Goal: Task Accomplishment & Management: Use online tool/utility

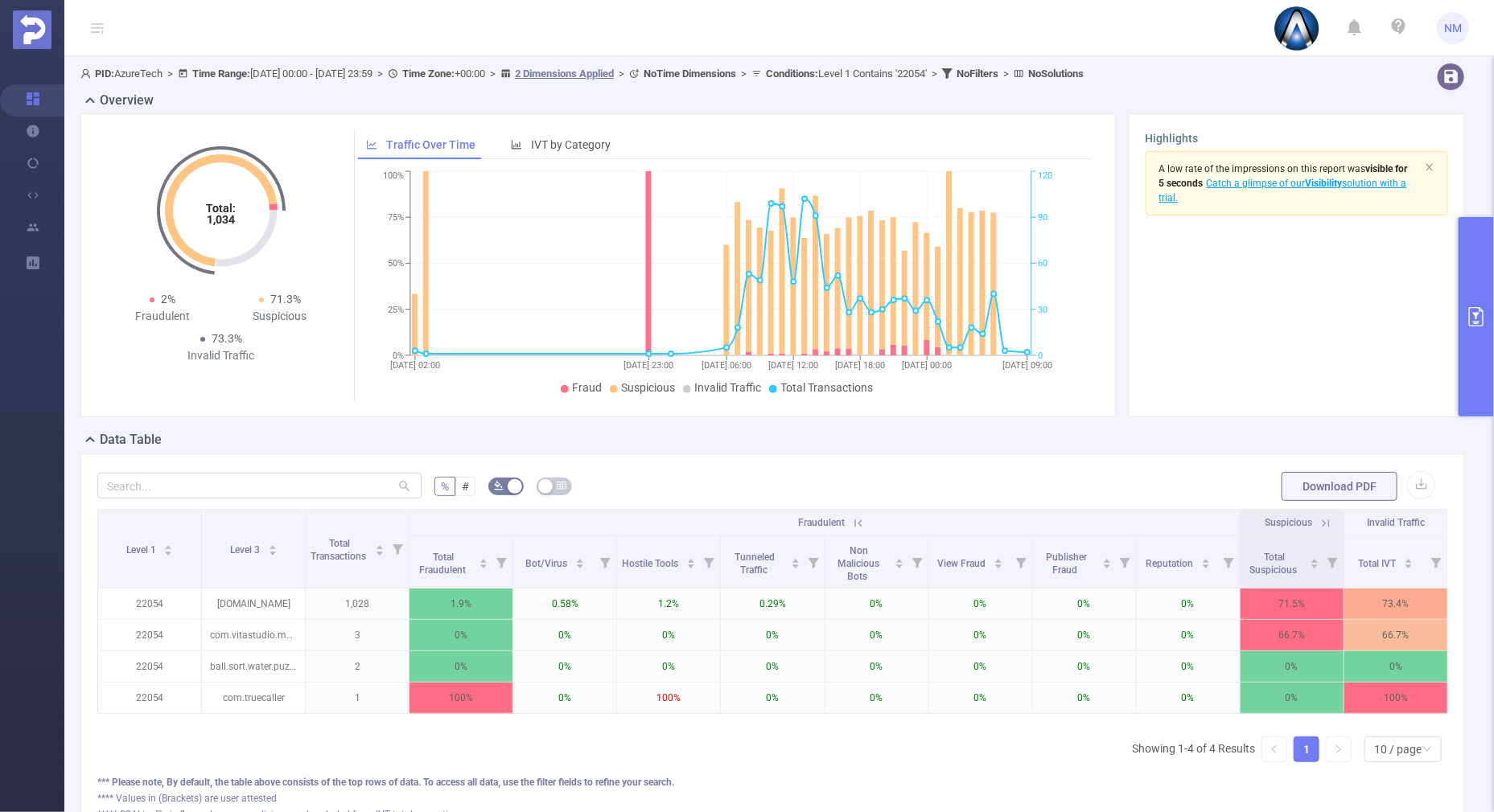
click at [1463, 378] on button "primary" at bounding box center [1476, 317] width 35 height 200
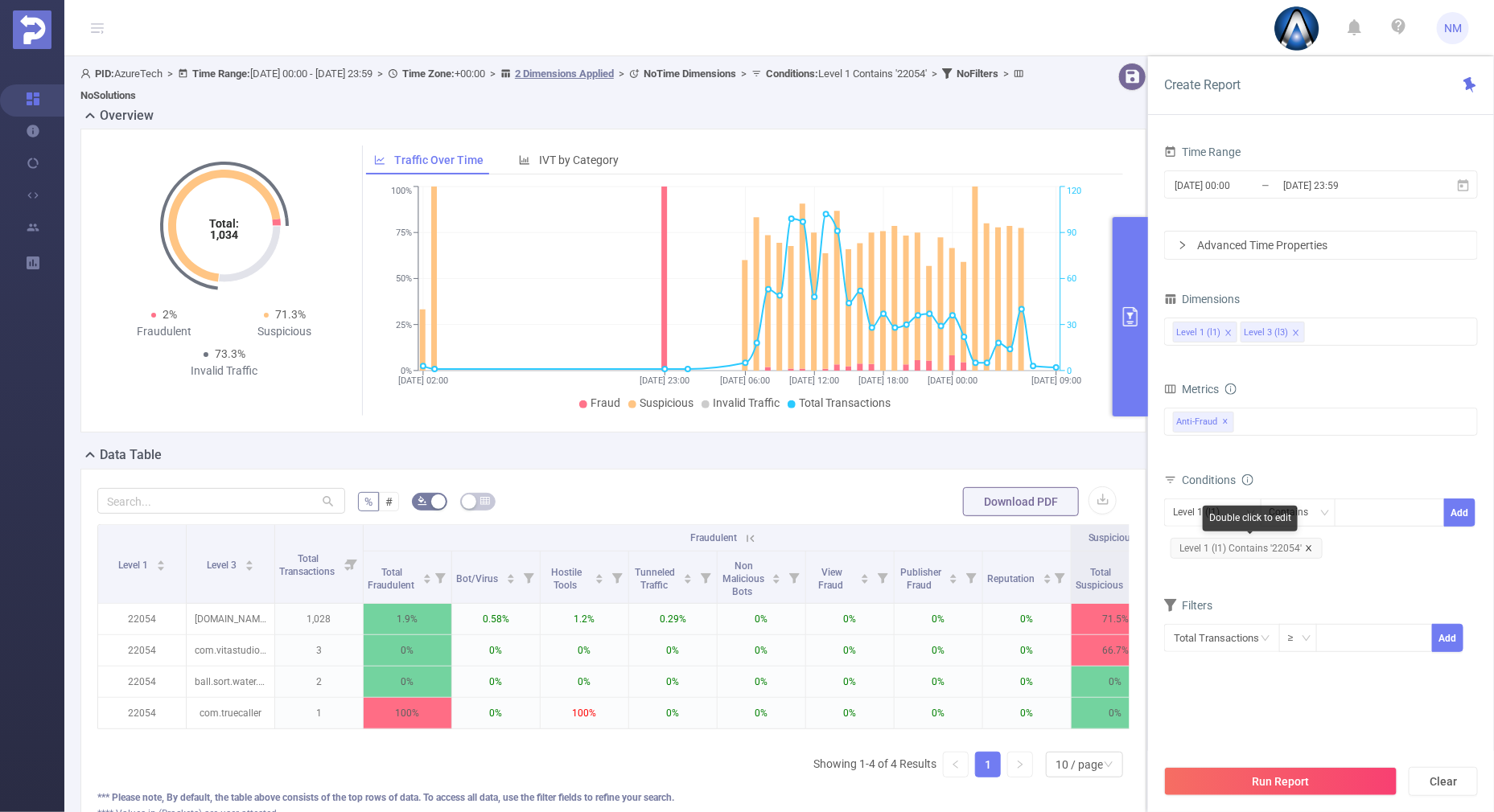
click at [1307, 546] on icon "icon: close" at bounding box center [1309, 548] width 6 height 6
click at [1361, 490] on div "Conditions" at bounding box center [1321, 483] width 313 height 27
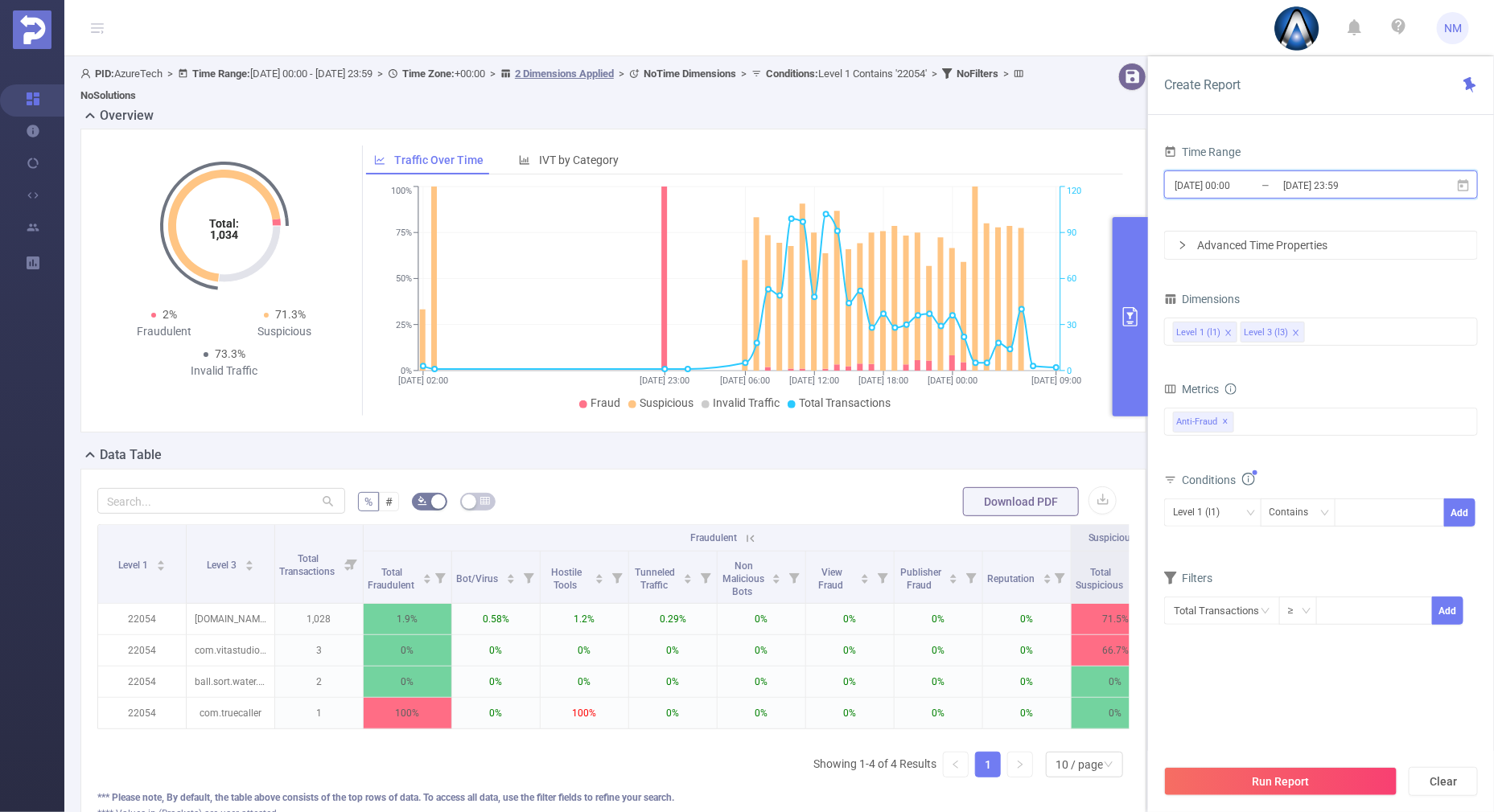
click at [1312, 171] on span "[DATE] 00:00 _ [DATE] 23:59" at bounding box center [1321, 184] width 313 height 28
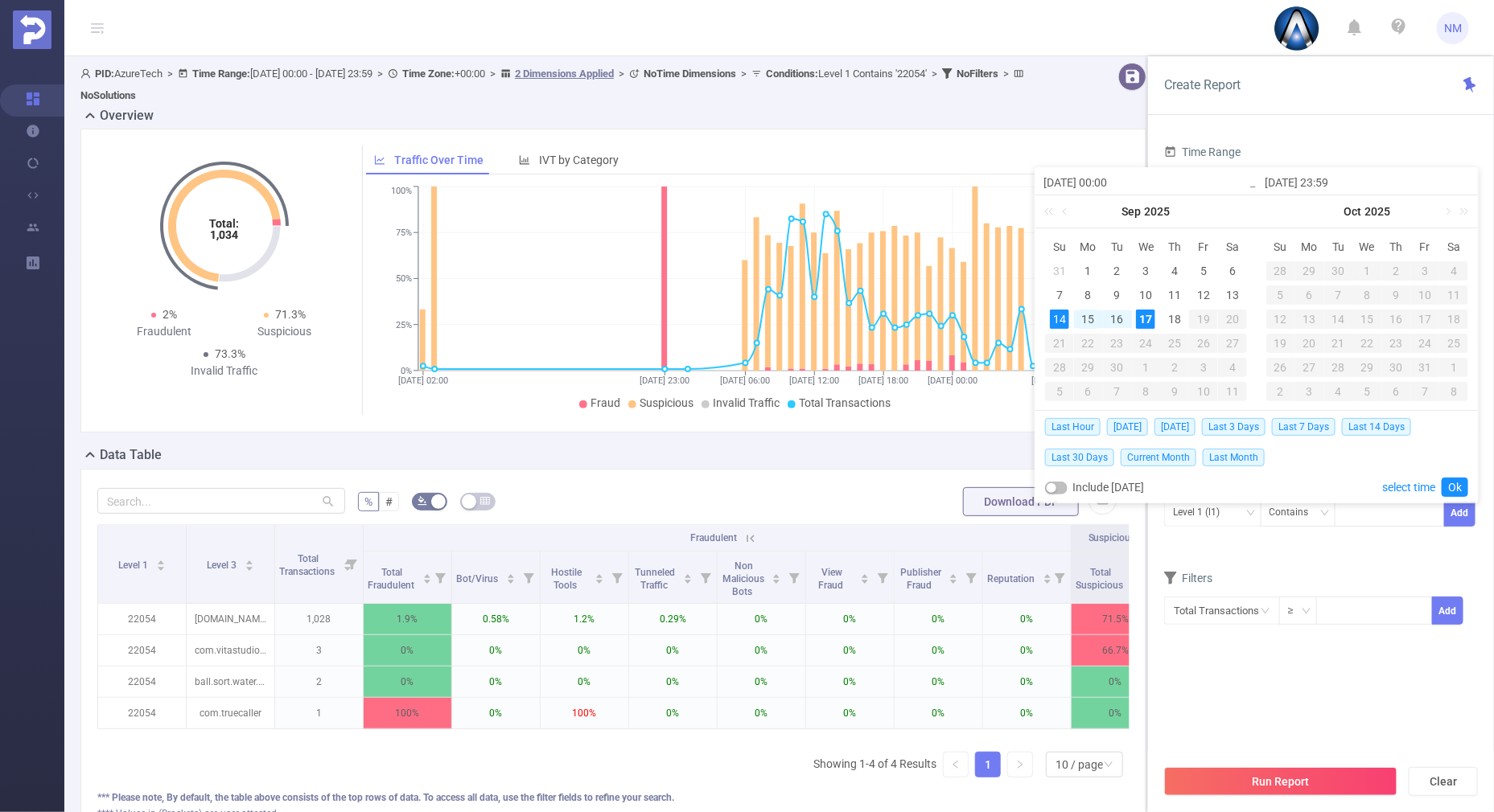
click at [1090, 316] on div "15" at bounding box center [1088, 319] width 19 height 19
click at [1140, 311] on div "17" at bounding box center [1145, 319] width 19 height 19
type input "[DATE] 00:00"
click at [1461, 483] on link "Ok" at bounding box center [1455, 487] width 27 height 19
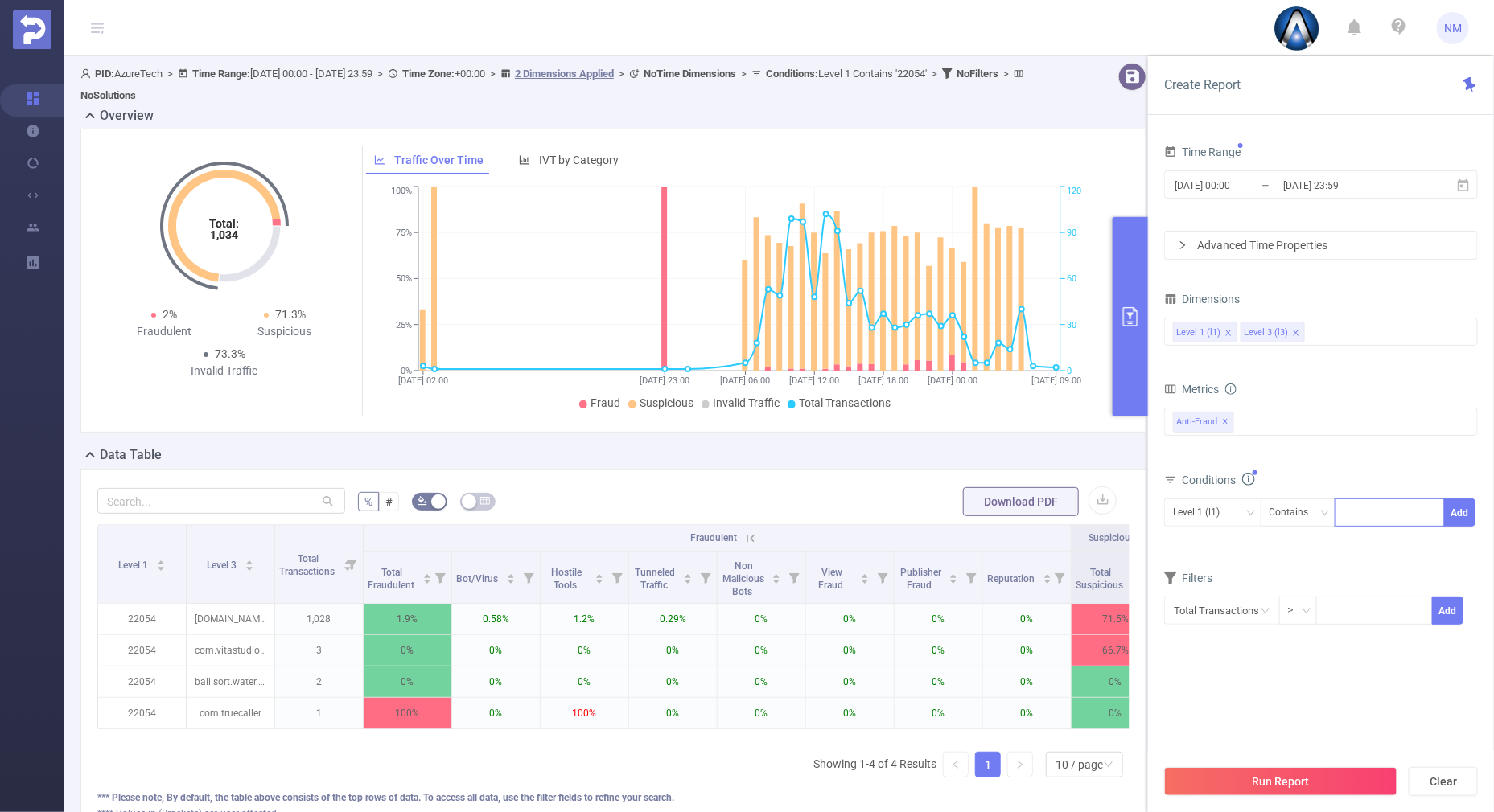
click at [1357, 508] on div at bounding box center [1390, 513] width 93 height 27
type input "21534"
click at [1476, 512] on span "Level 1 (l1) Contains 21534 Add" at bounding box center [1321, 512] width 313 height 28
click at [1461, 508] on button "Add" at bounding box center [1459, 512] width 31 height 28
click at [1218, 513] on div "Level 3 (l3)" at bounding box center [1202, 513] width 58 height 27
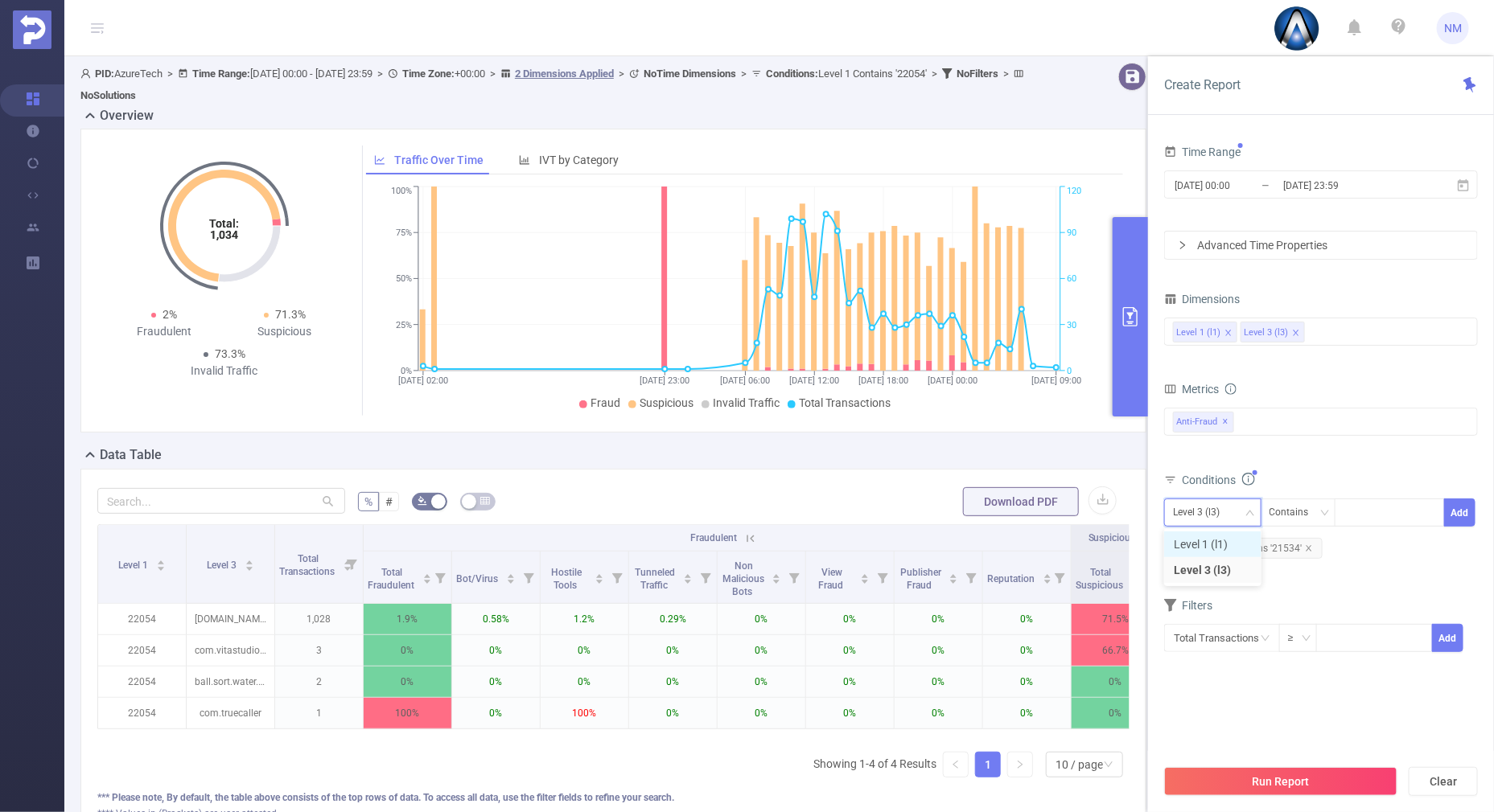
click at [1205, 542] on li "Level 1 (l1)" at bounding box center [1213, 544] width 98 height 26
click at [1216, 776] on button "Run Report" at bounding box center [1281, 782] width 233 height 29
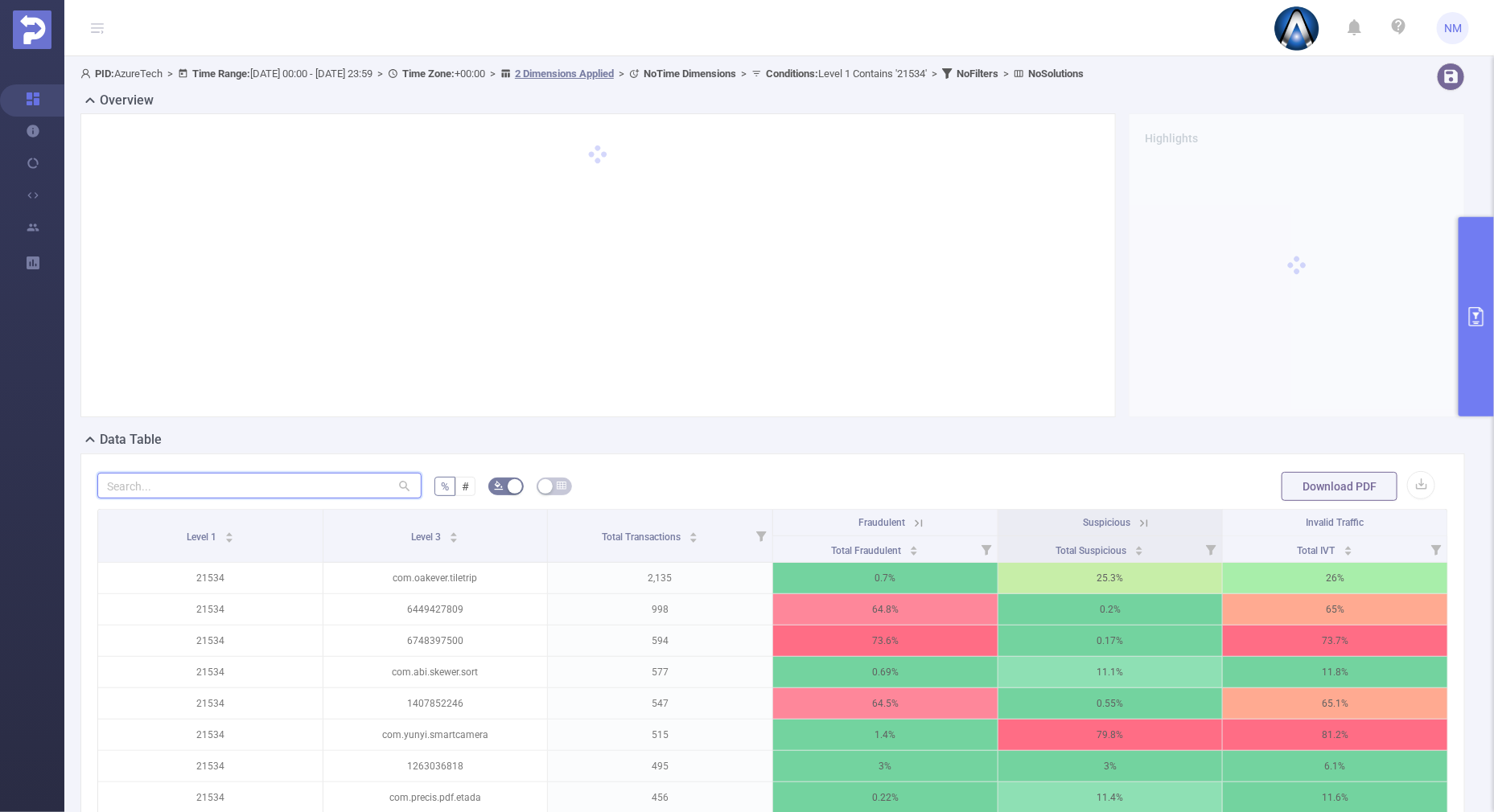
click at [272, 483] on input "text" at bounding box center [260, 485] width 324 height 26
paste input "dev.circle.crush"
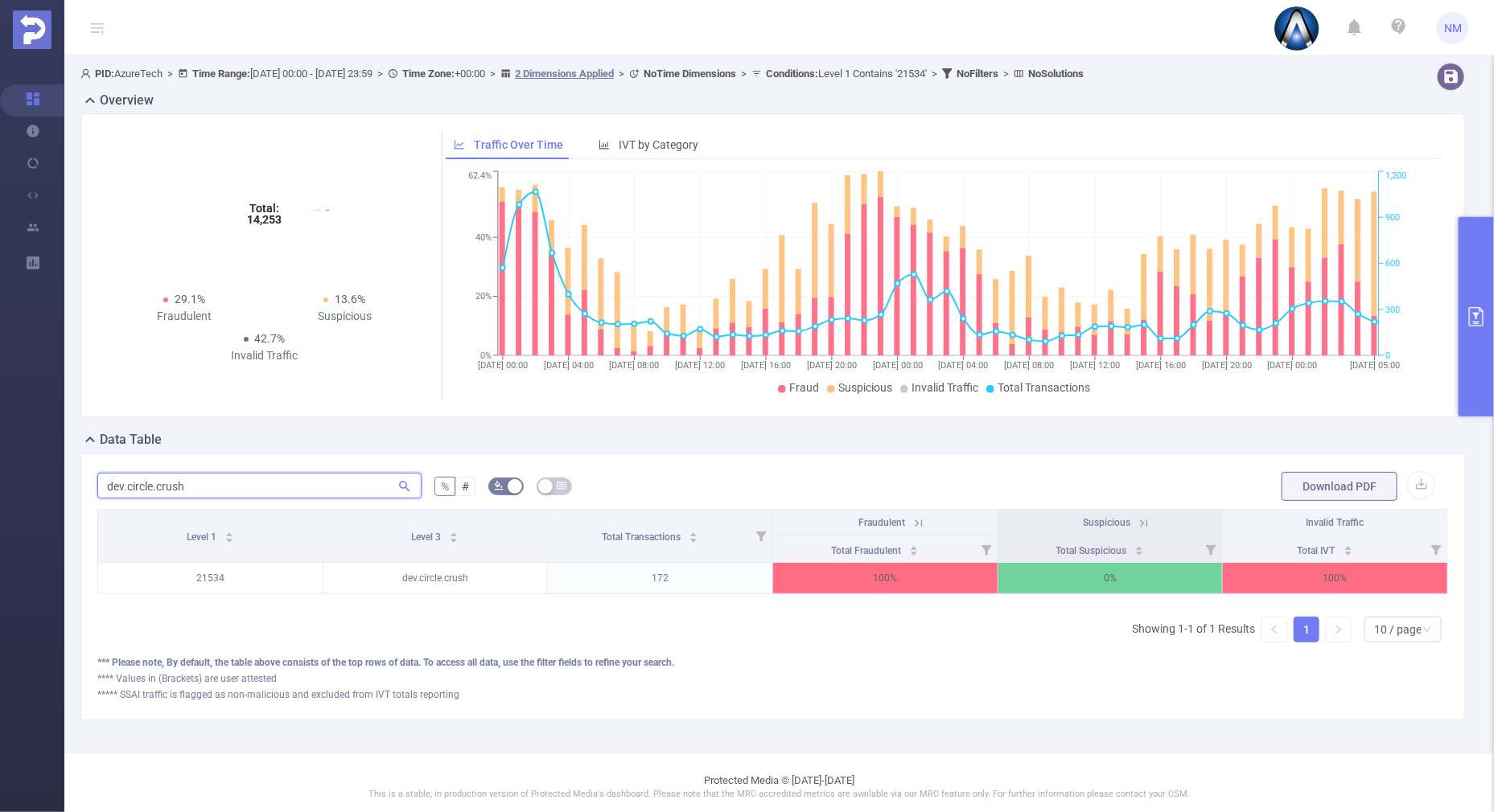
type input "dev.circle.crush"
click at [912, 518] on icon at bounding box center [918, 523] width 14 height 14
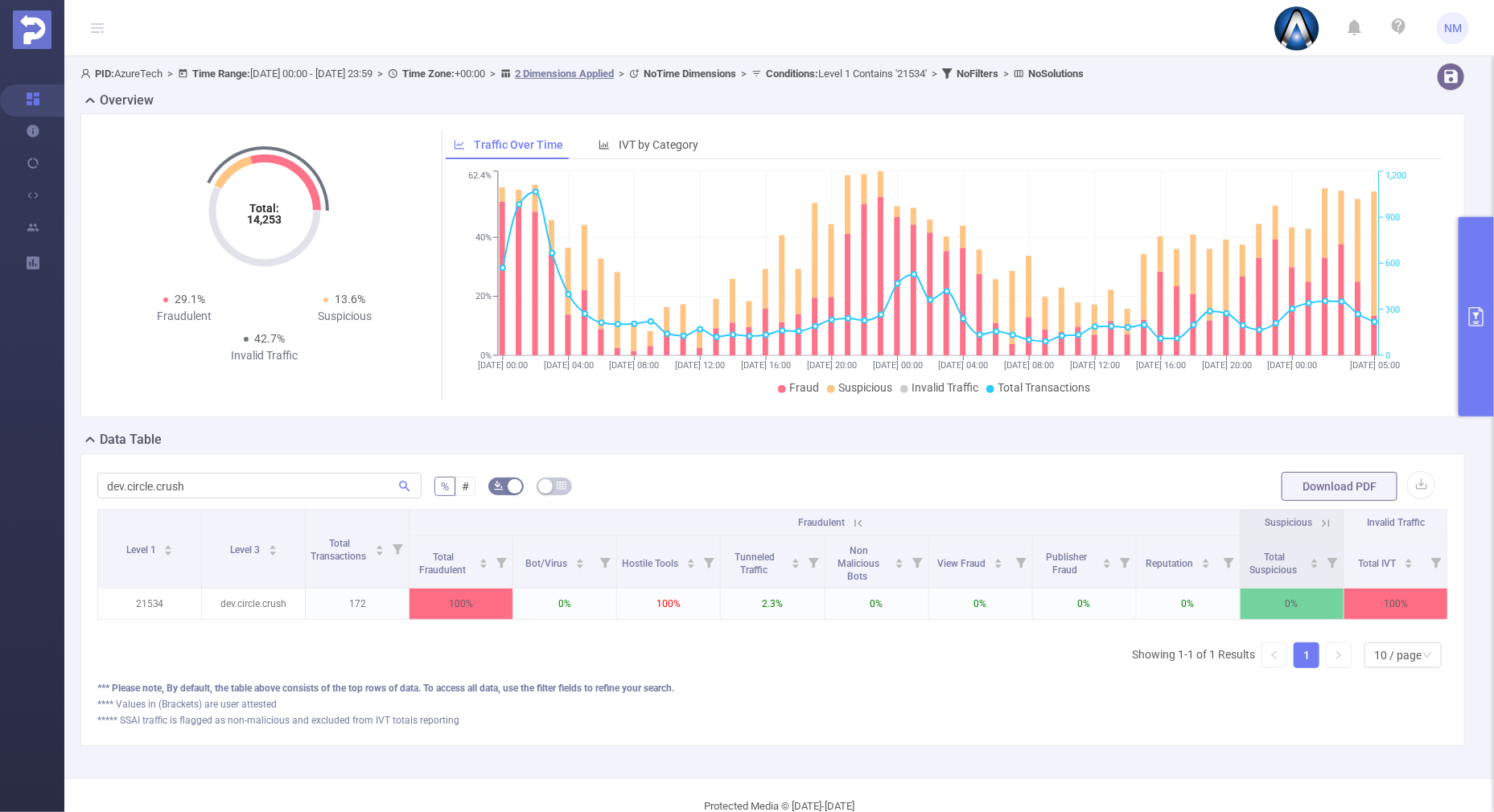
scroll to position [0, 3]
click at [1315, 521] on icon at bounding box center [1322, 523] width 14 height 14
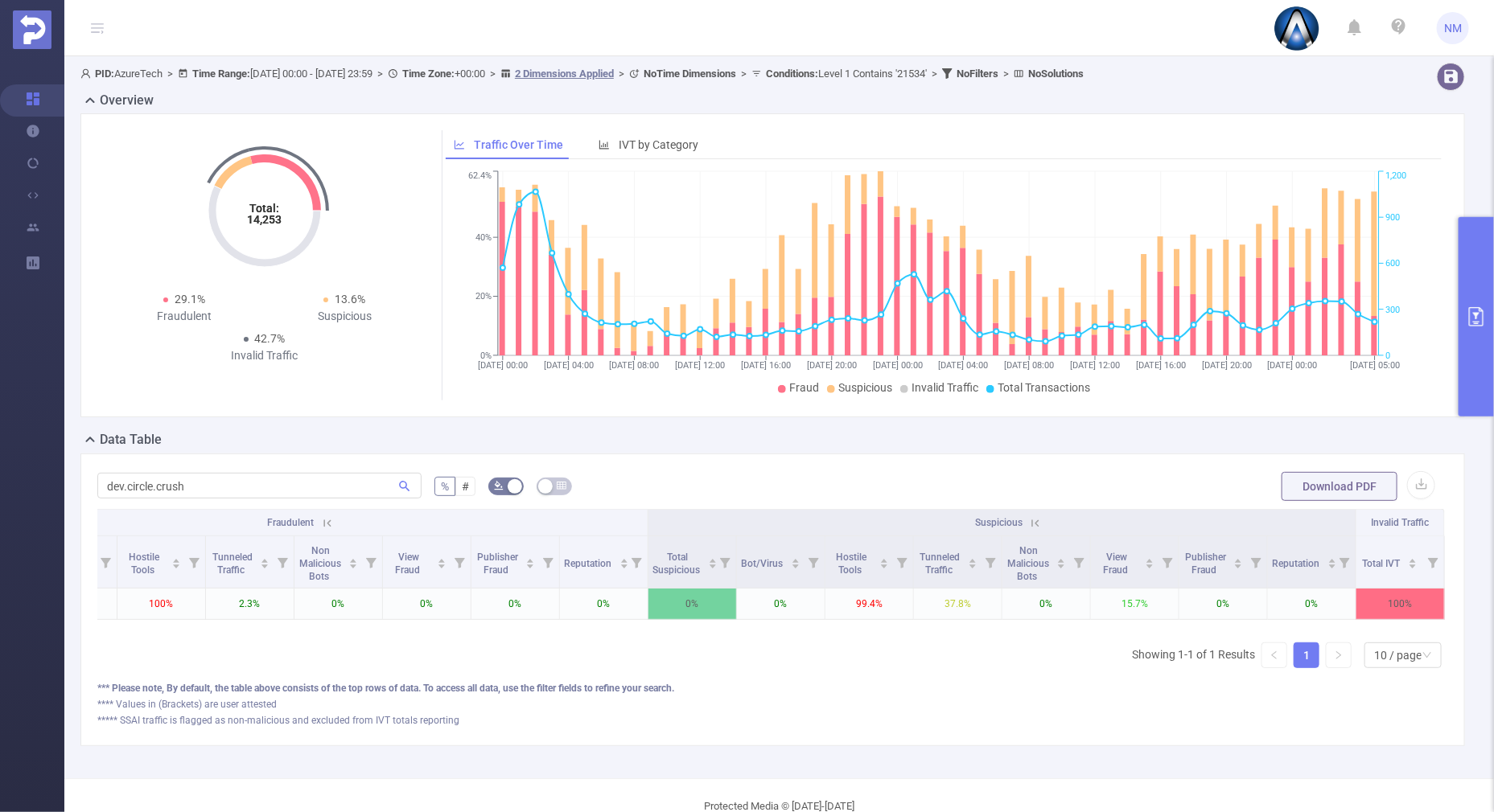
scroll to position [0, 0]
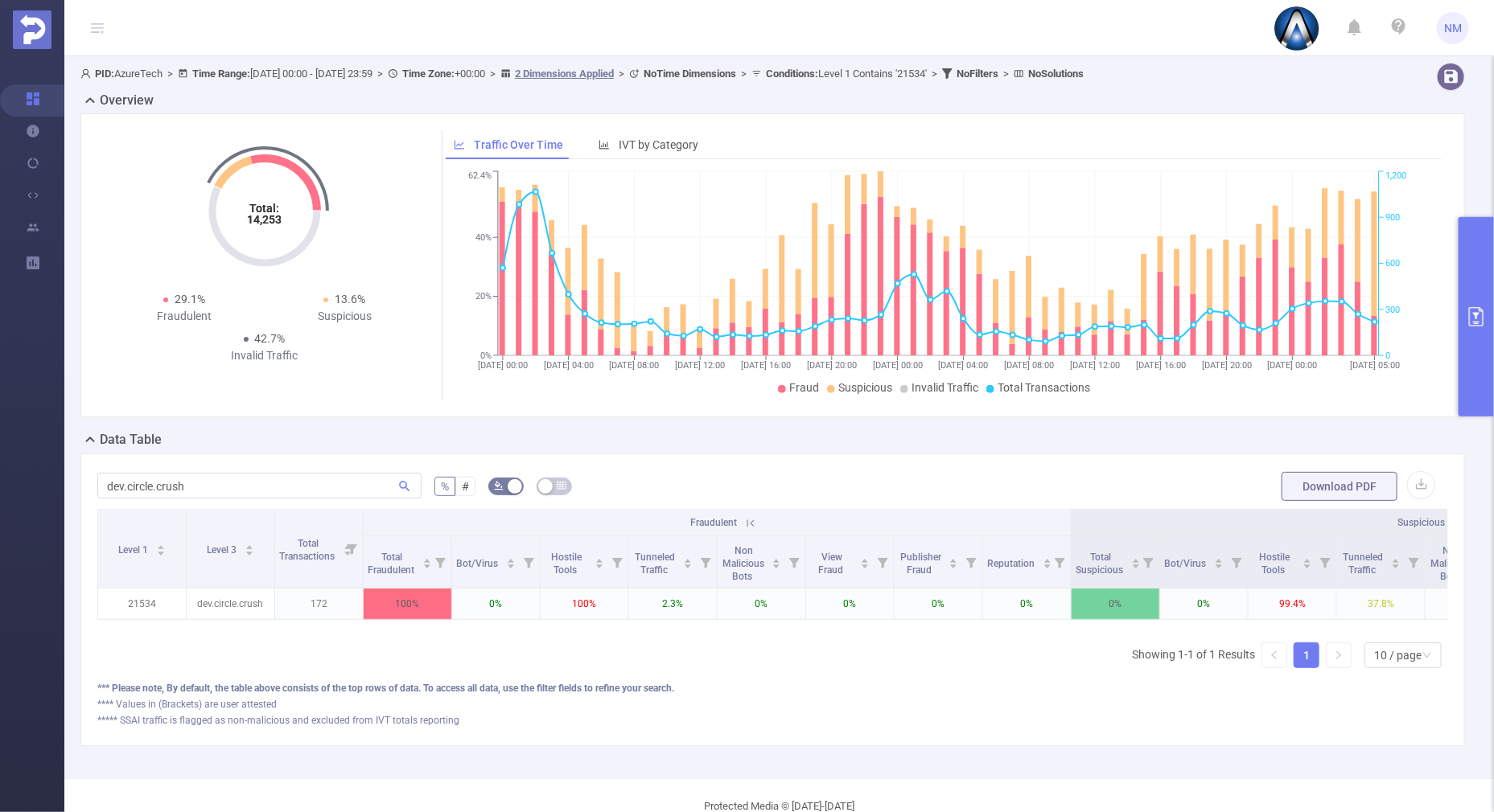
click at [752, 521] on icon at bounding box center [751, 523] width 8 height 8
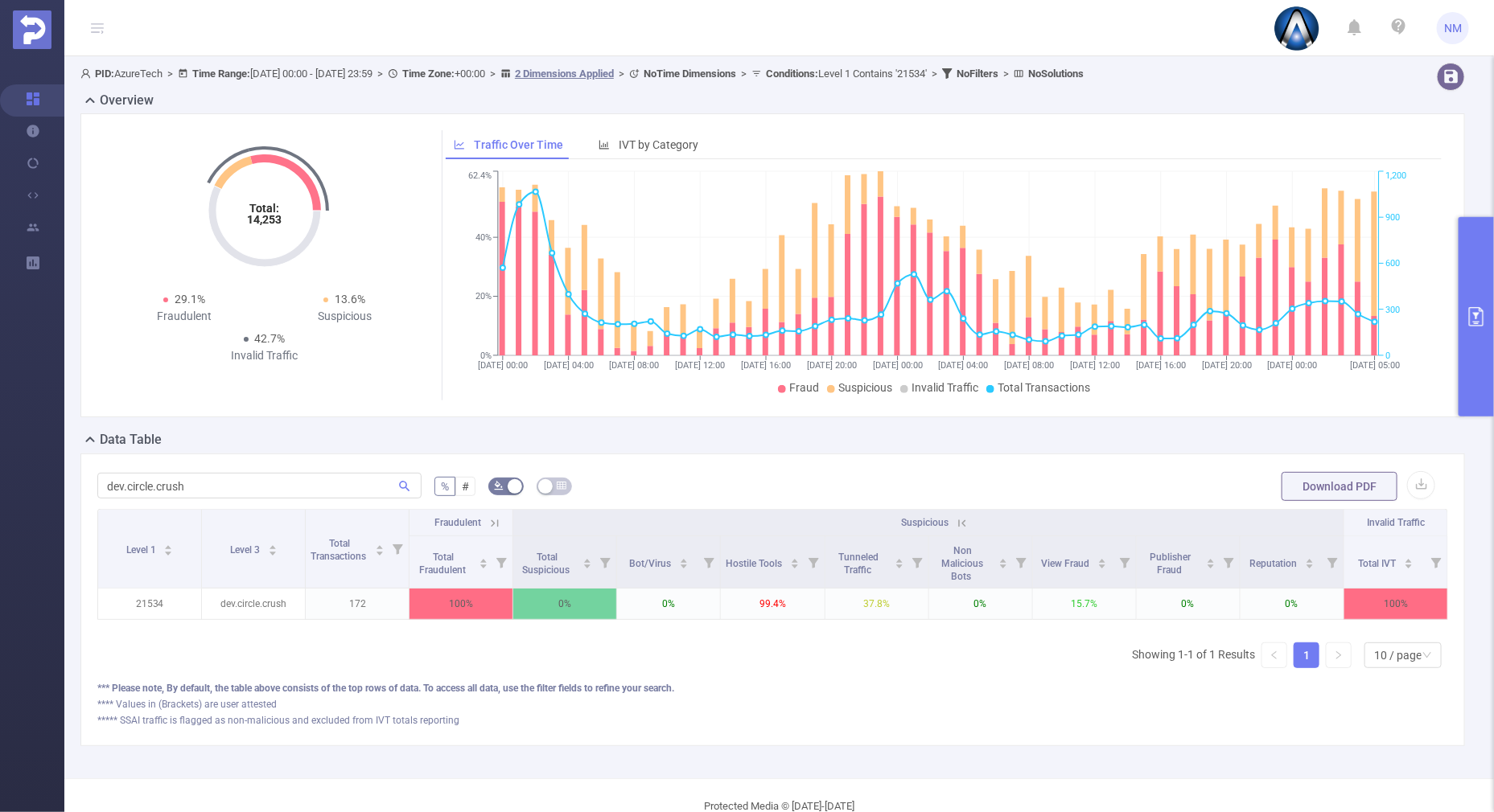
click at [1485, 398] on button "primary" at bounding box center [1476, 317] width 35 height 200
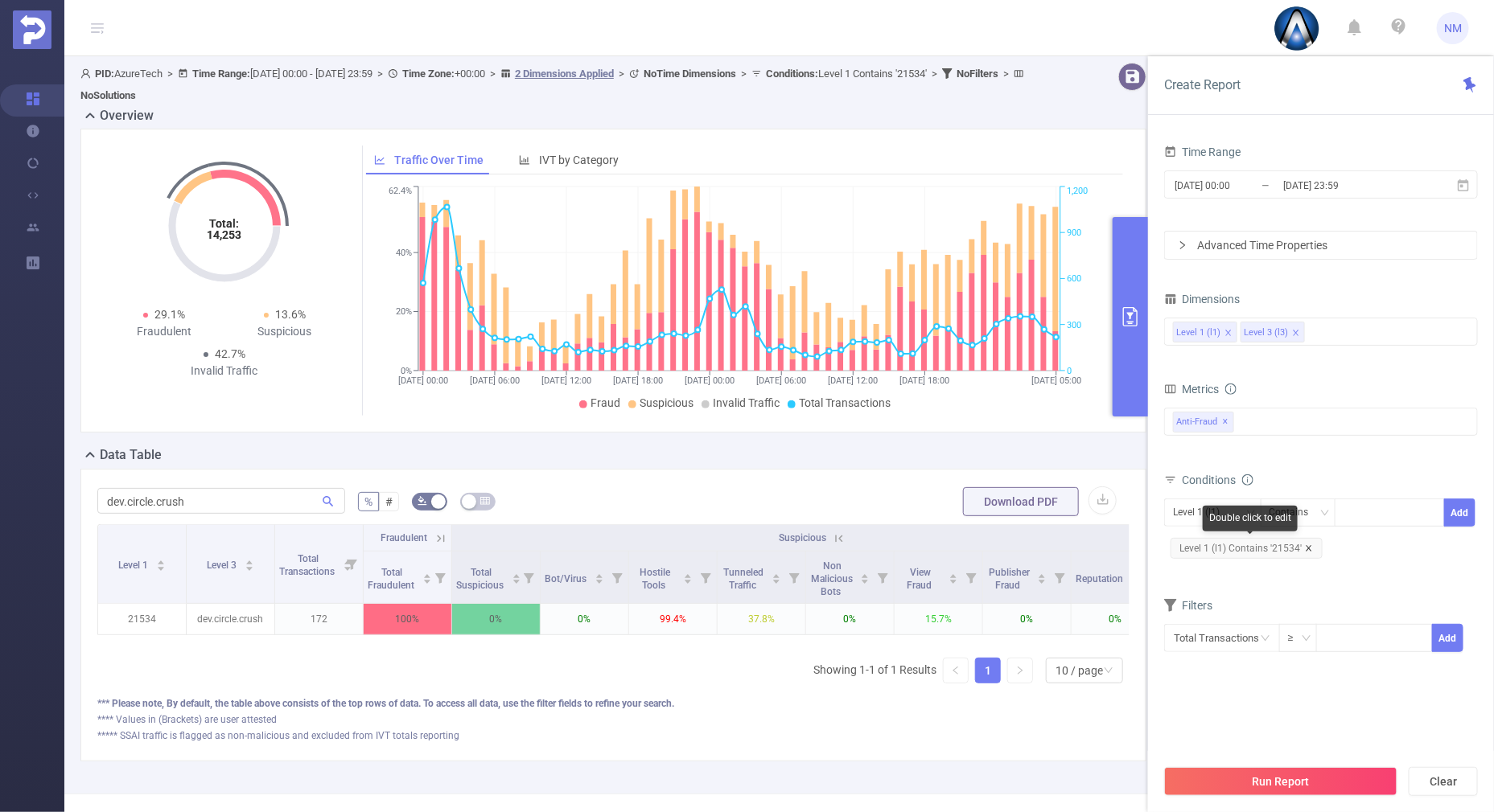
click at [1305, 546] on icon "icon: close" at bounding box center [1309, 548] width 8 height 8
click at [1214, 789] on button "Run Report" at bounding box center [1281, 782] width 233 height 29
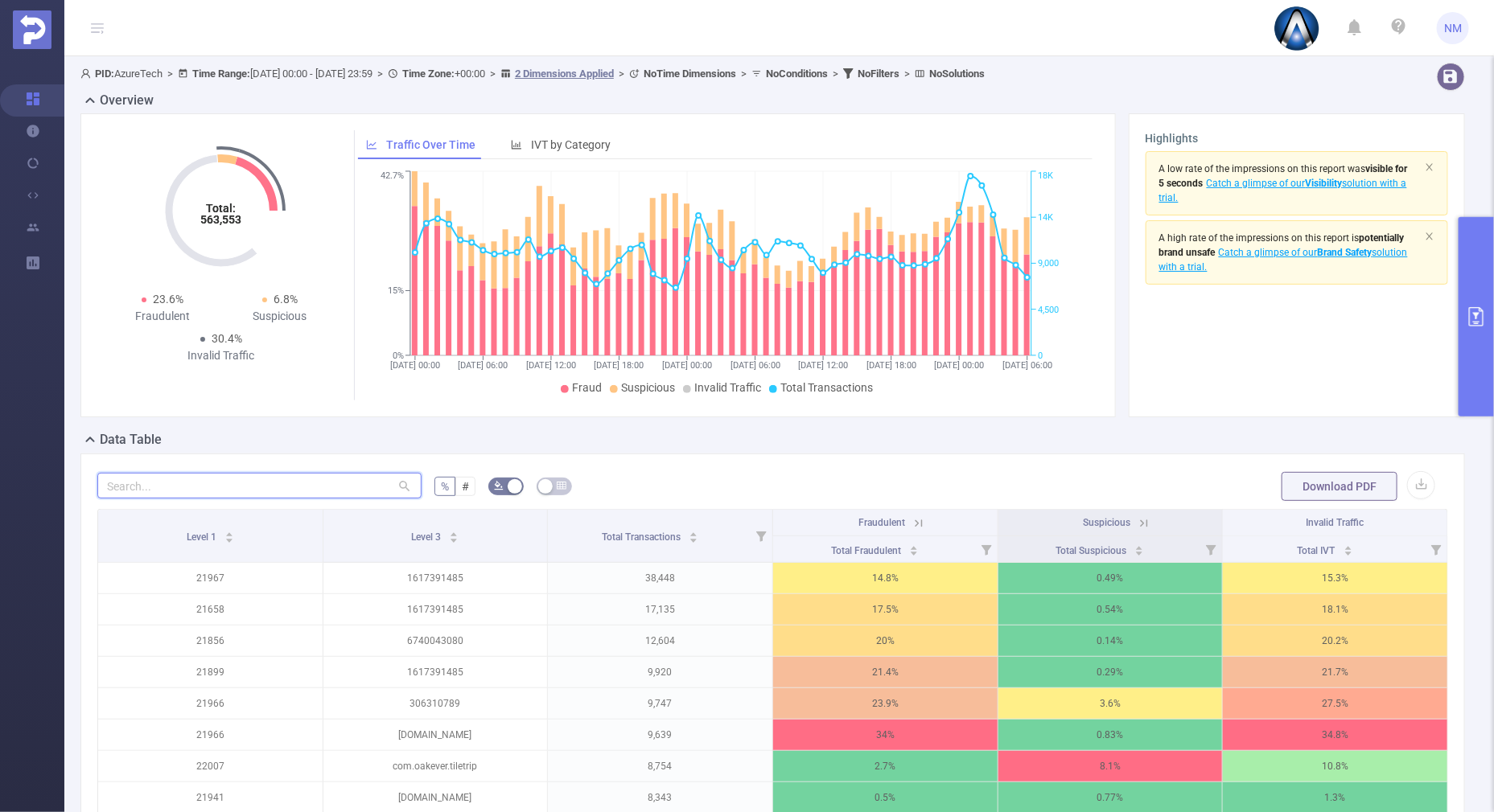
click at [260, 496] on input "text" at bounding box center [260, 485] width 324 height 26
paste input "dev.circle.crush"
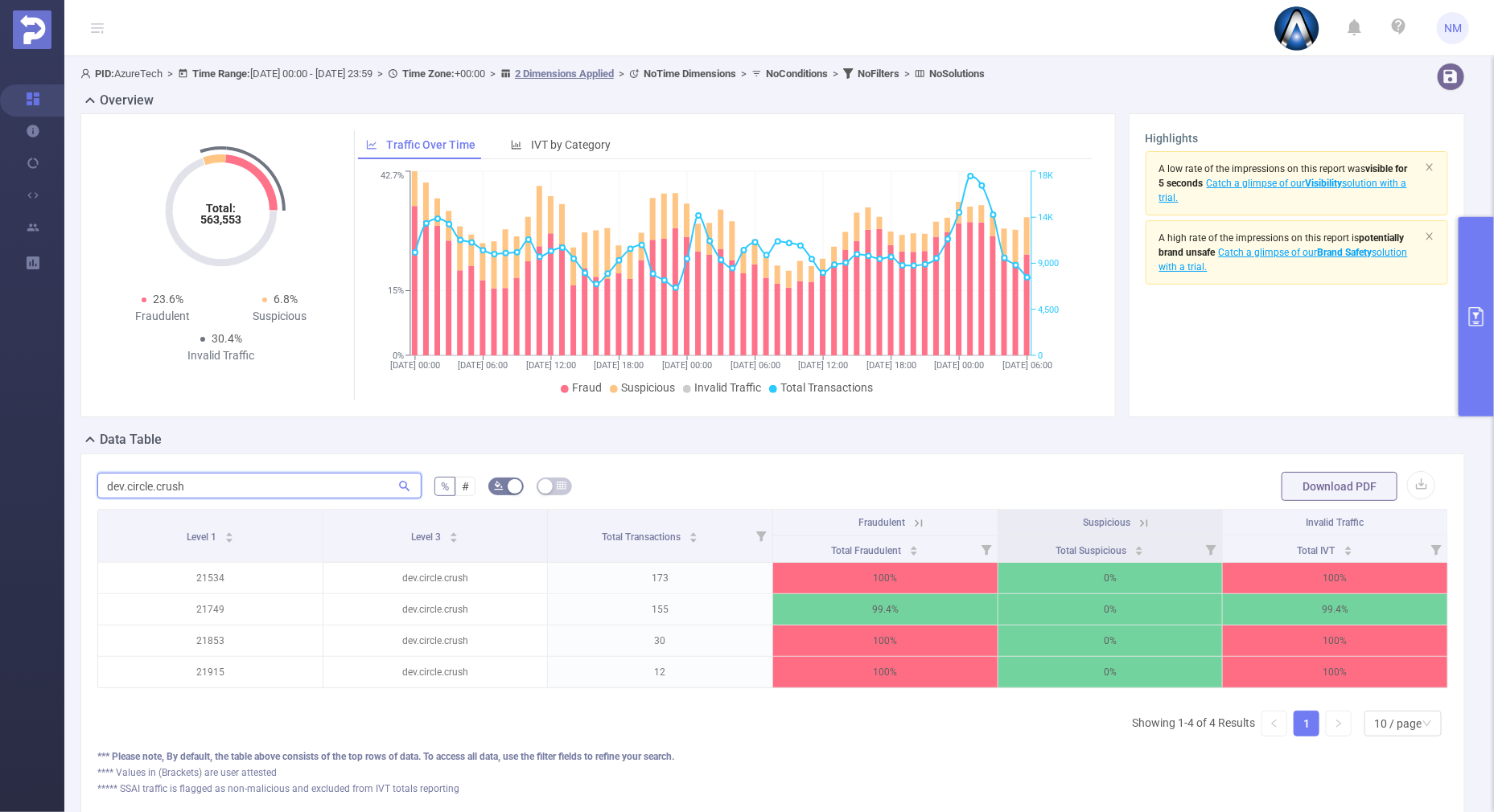
type input "dev.circle.crush"
click at [912, 516] on icon at bounding box center [918, 523] width 14 height 14
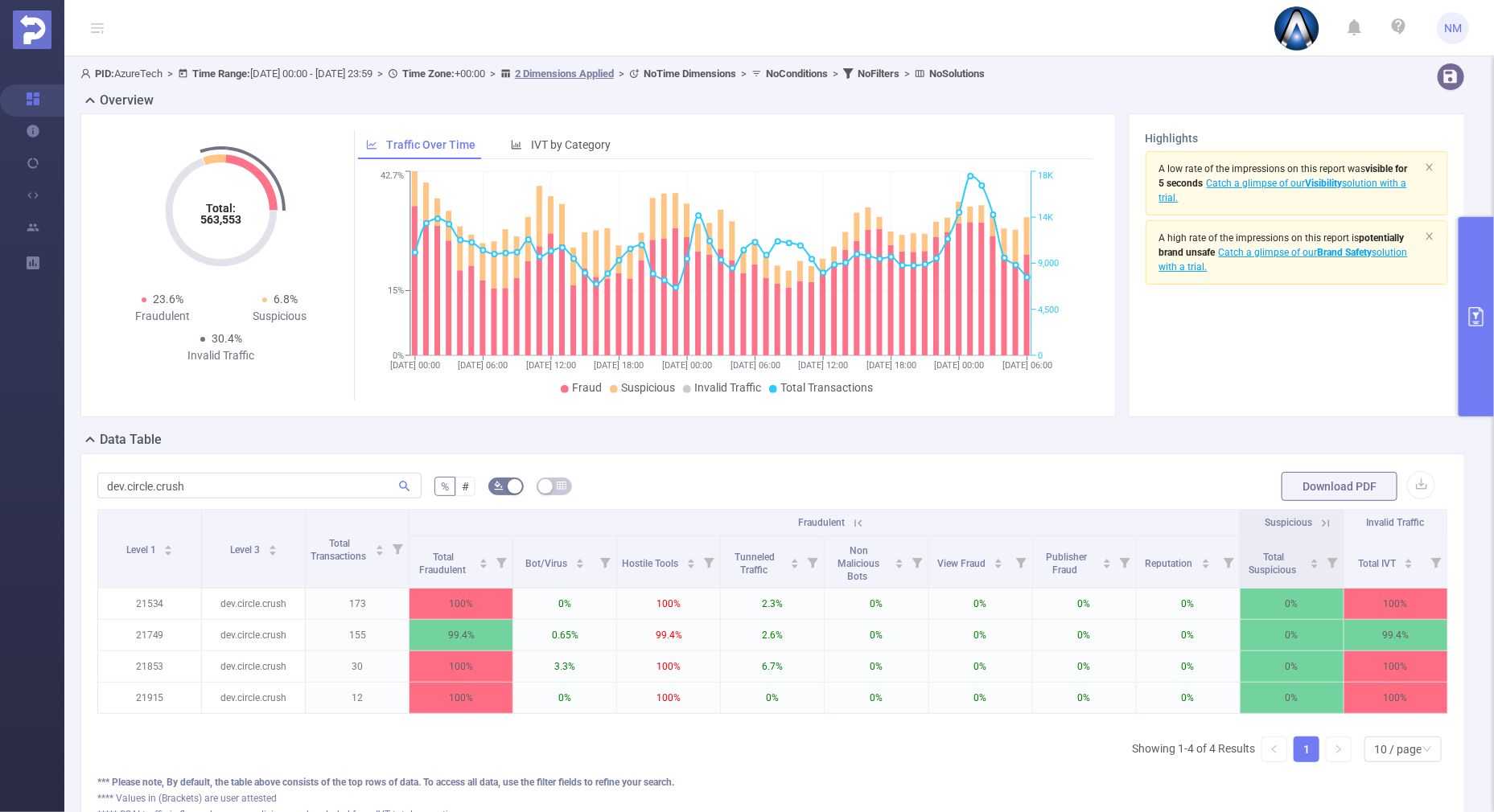
click at [854, 524] on icon at bounding box center [858, 523] width 8 height 8
